Goal: Transaction & Acquisition: Subscribe to service/newsletter

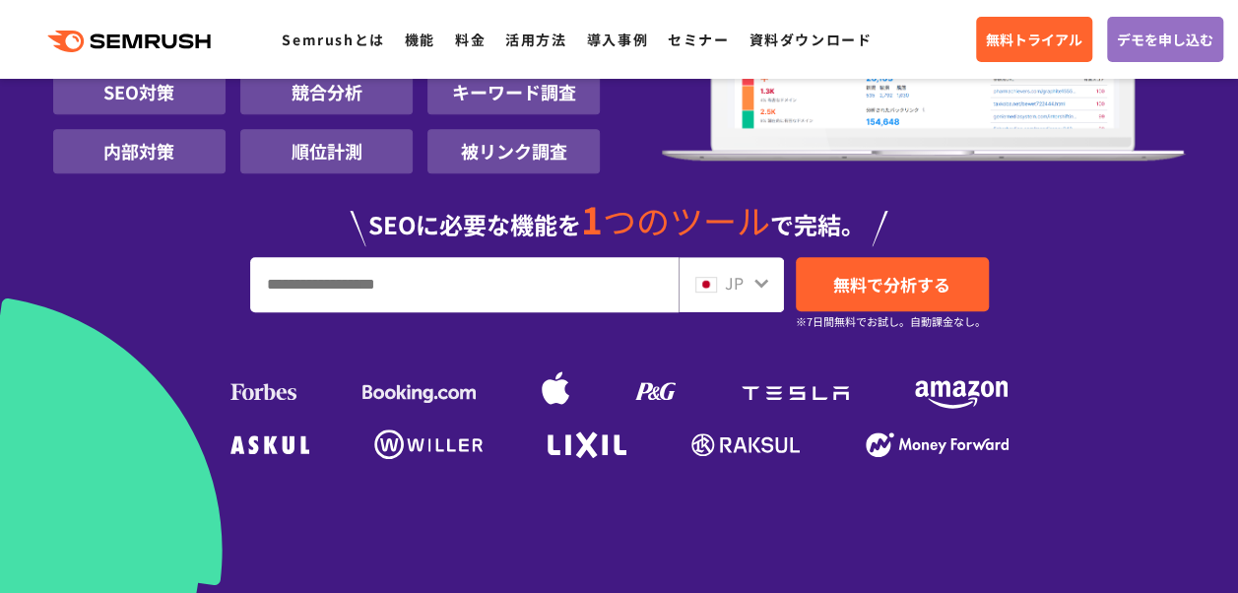
click at [457, 283] on input "URL、キーワードを入力してください" at bounding box center [464, 284] width 426 height 53
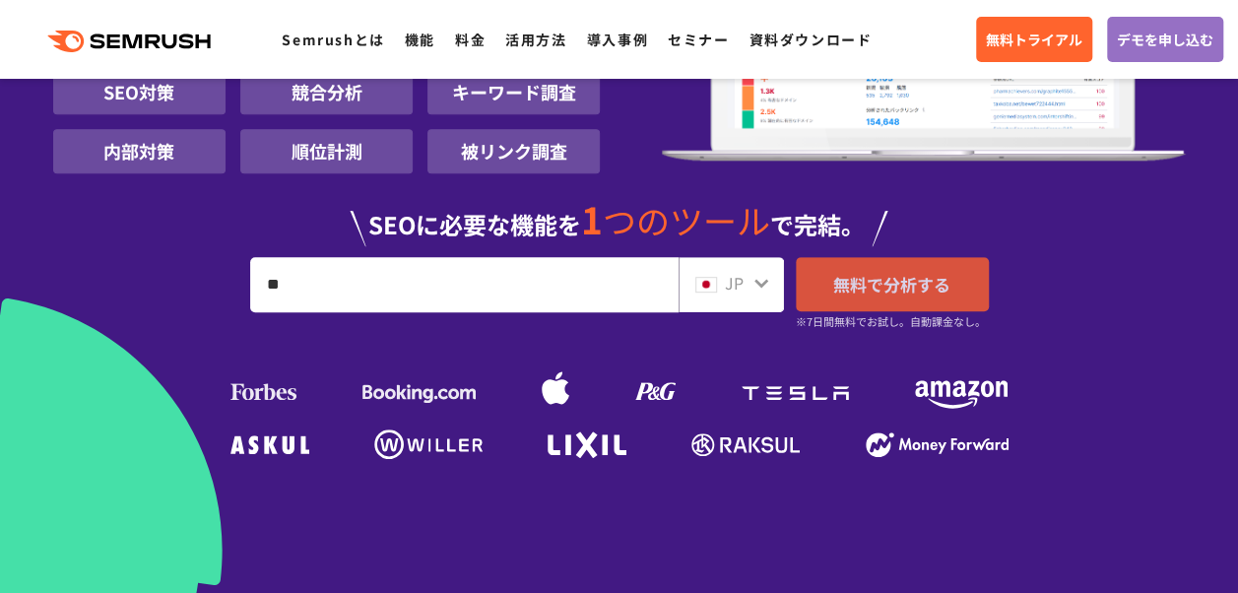
type input "**"
click at [883, 280] on span "無料で分析する" at bounding box center [891, 284] width 117 height 25
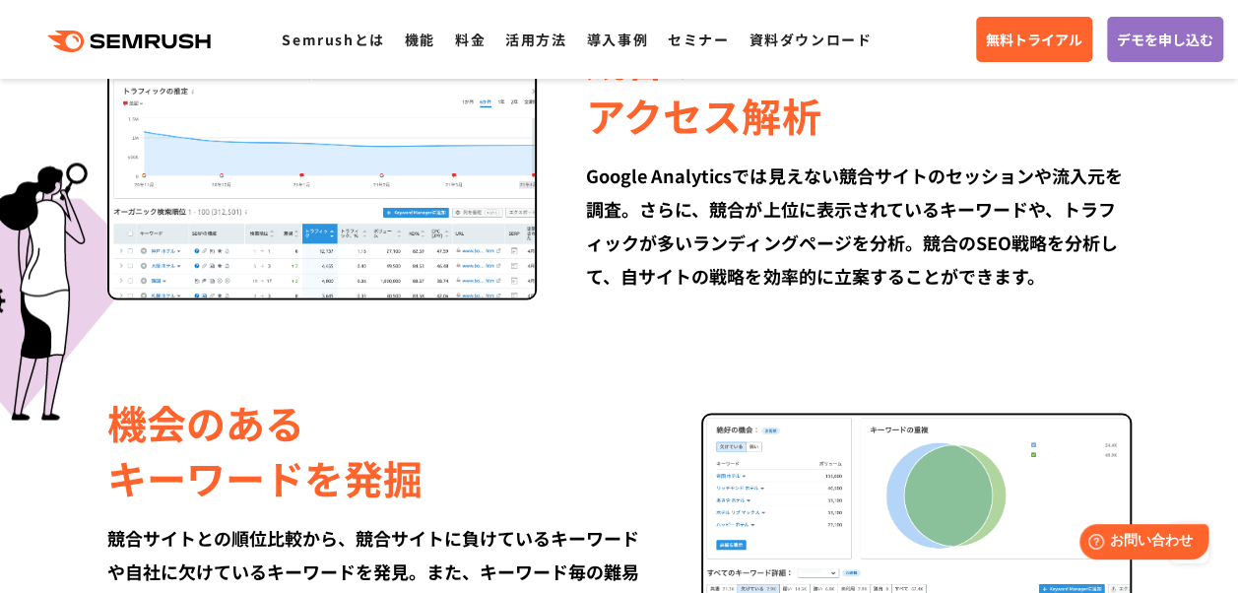
scroll to position [1576, 0]
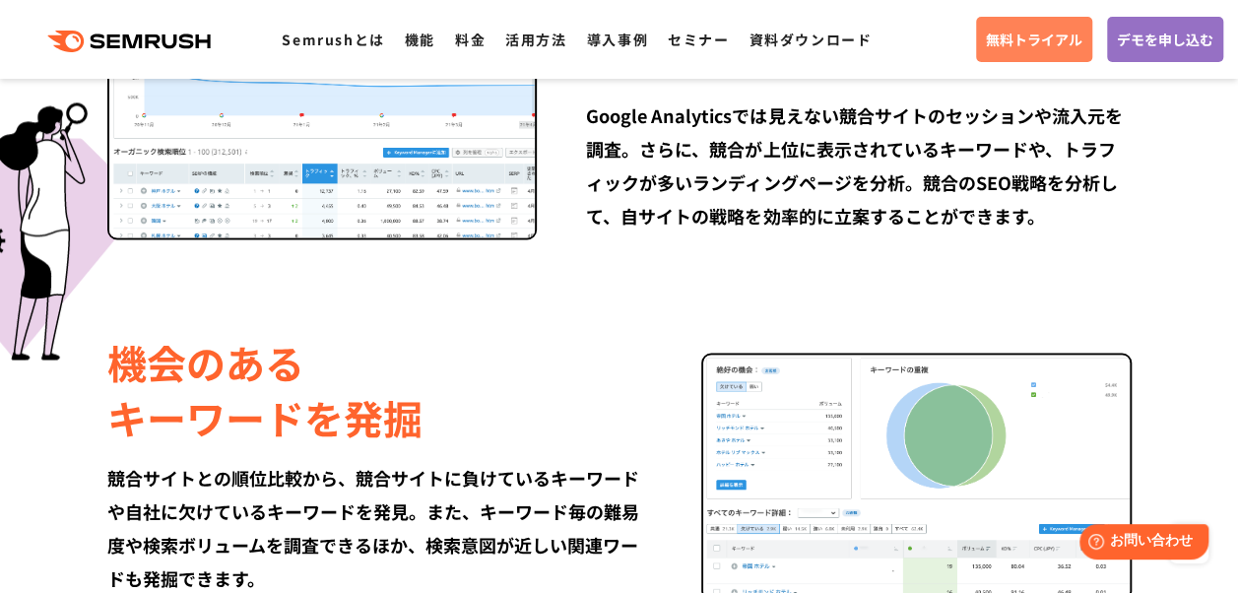
click at [1027, 34] on span "無料トライアル" at bounding box center [1034, 40] width 97 height 22
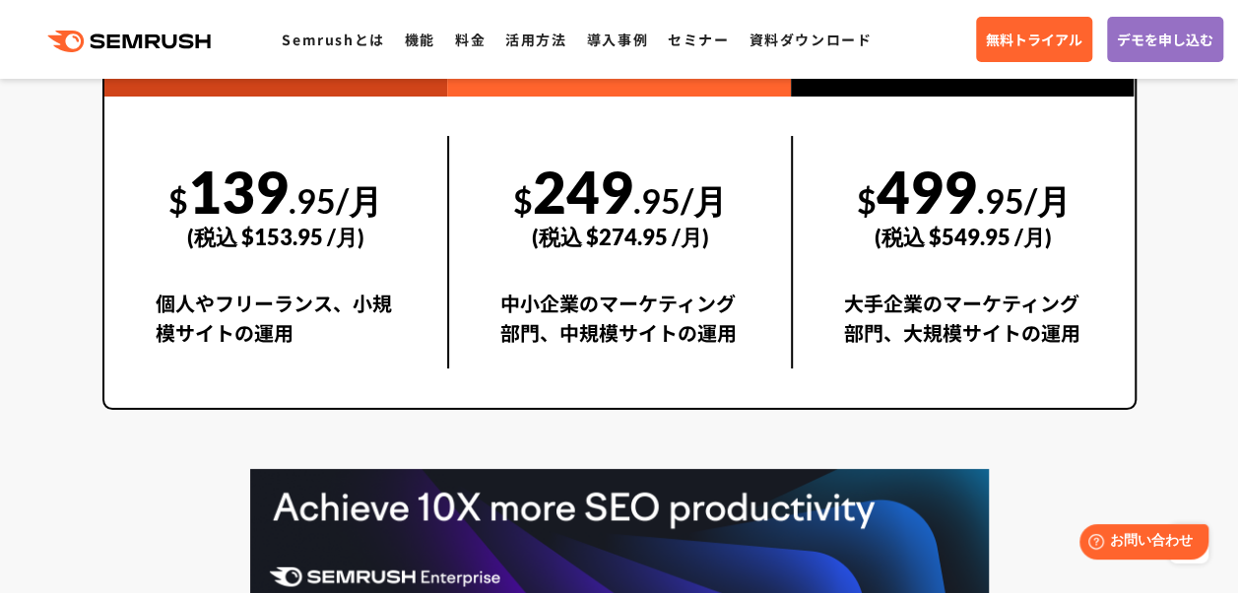
scroll to position [3841, 0]
